Goal: Task Accomplishment & Management: Manage account settings

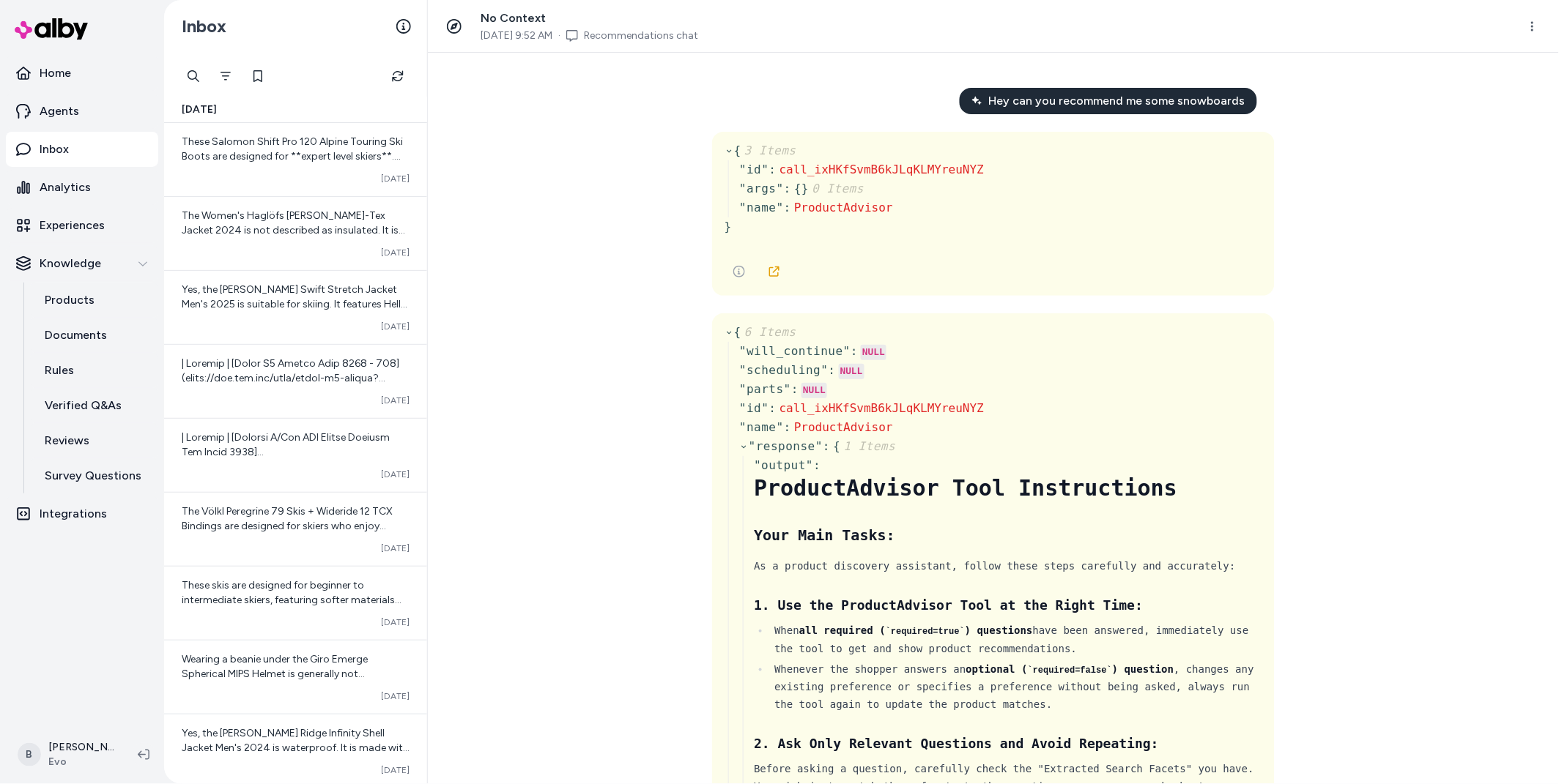
scroll to position [54739, 0]
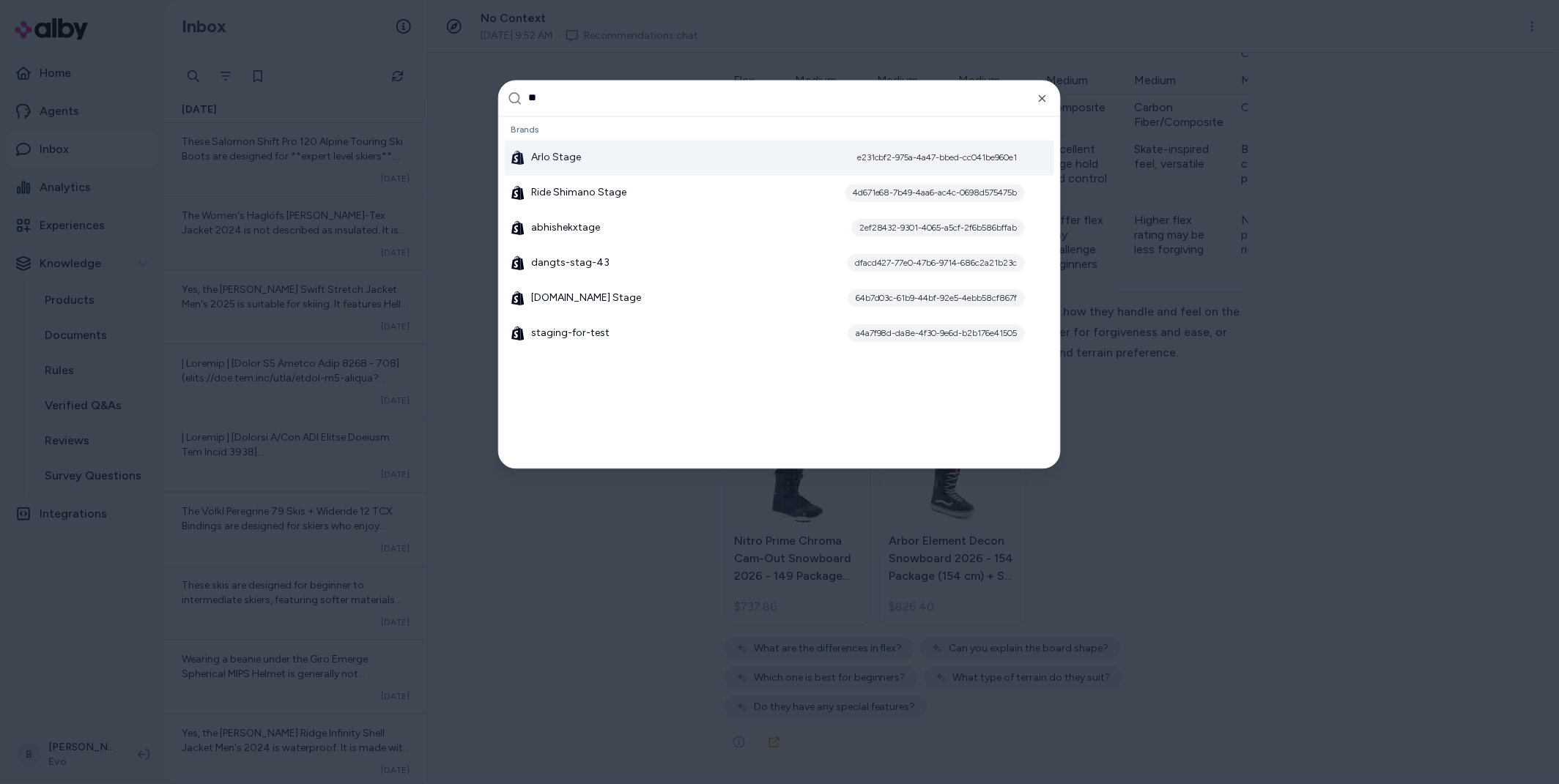
type input "*"
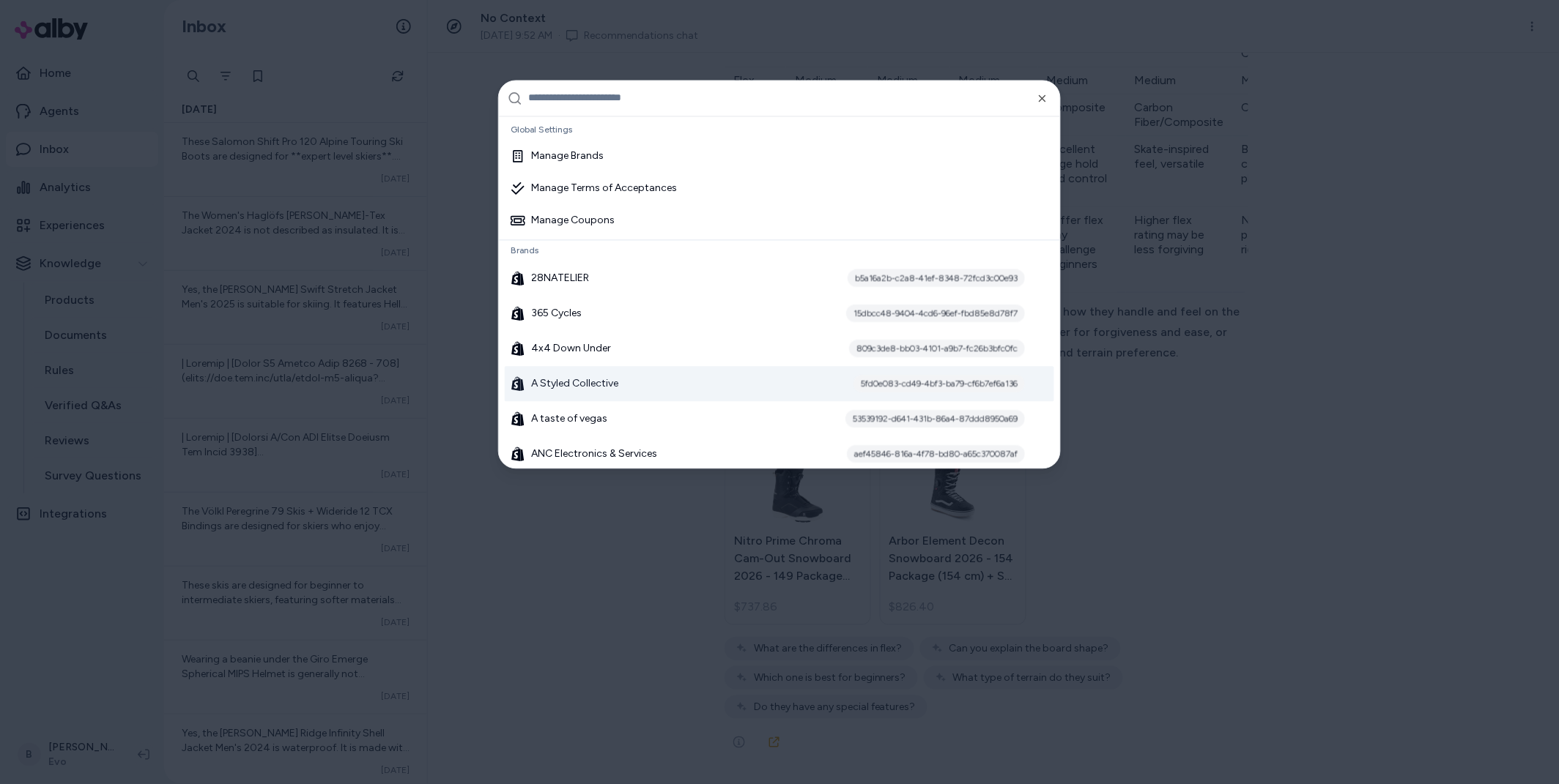
click at [550, 731] on div at bounding box center [779, 392] width 1559 height 784
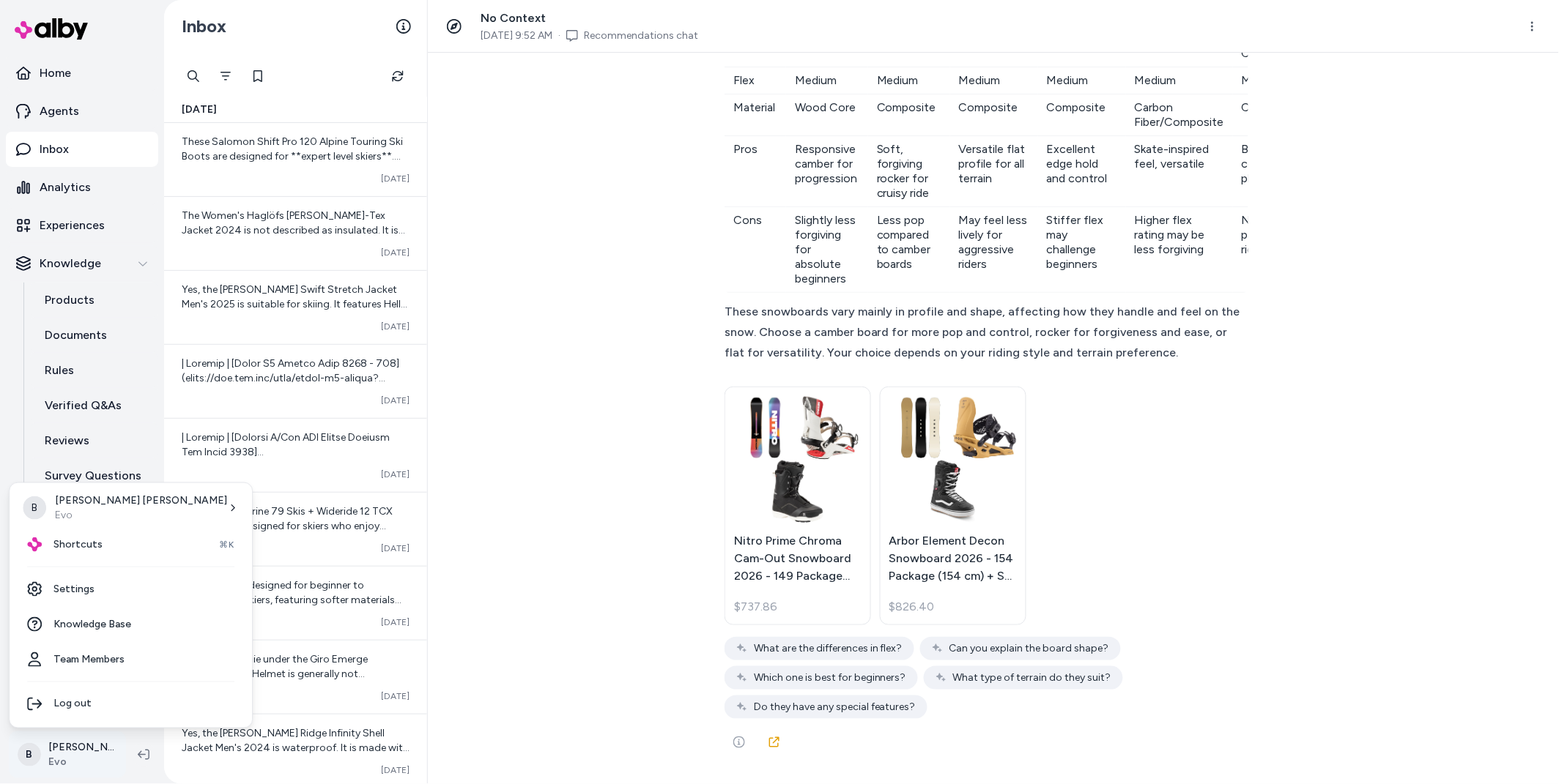
click at [72, 763] on html "Home Agents Inbox Analytics Experiences Knowledge Products Documents Rules Veri…" at bounding box center [779, 392] width 1559 height 784
click at [84, 582] on link "Settings" at bounding box center [130, 589] width 231 height 35
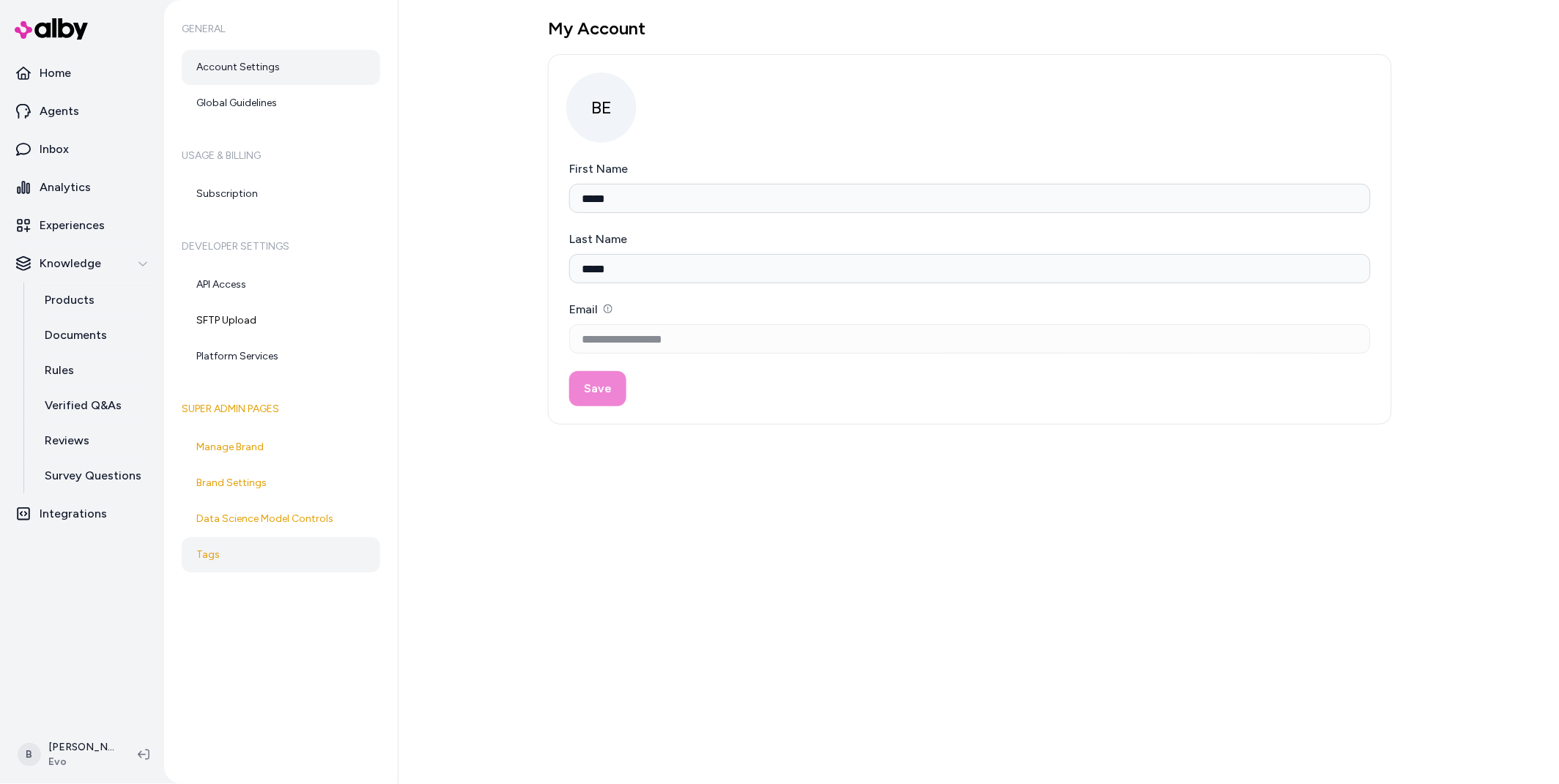
click at [203, 560] on link "Tags" at bounding box center [281, 555] width 199 height 35
